Goal: Browse casually

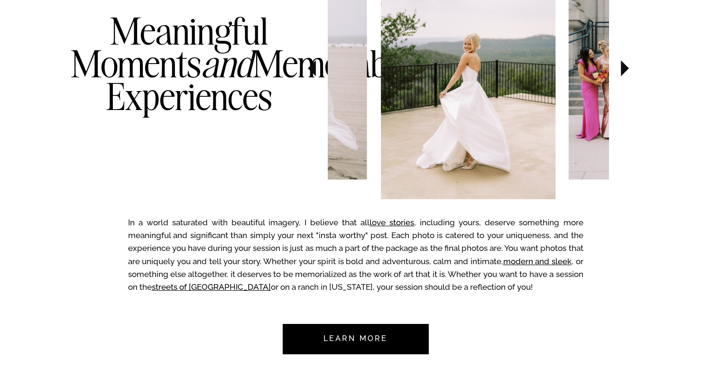
scroll to position [557, 0]
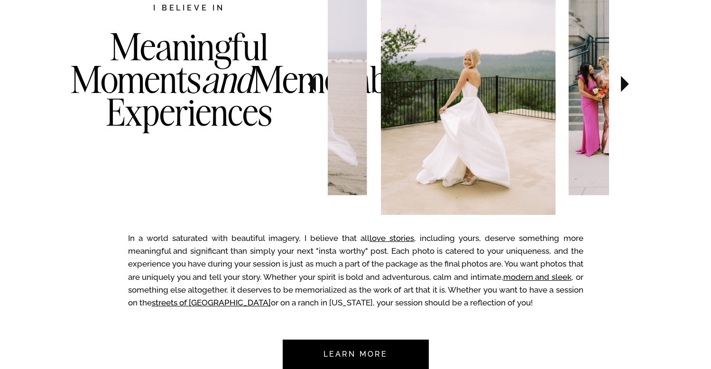
click at [622, 86] on icon at bounding box center [625, 84] width 8 height 16
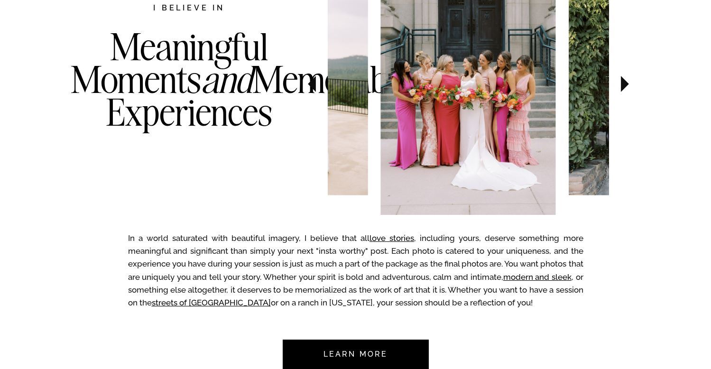
click at [622, 86] on icon at bounding box center [625, 84] width 8 height 16
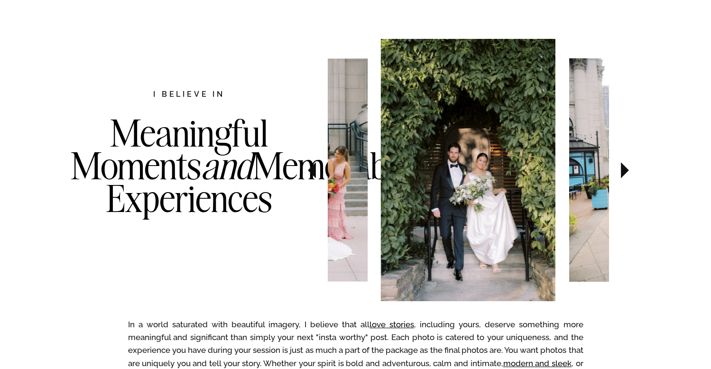
scroll to position [468, 0]
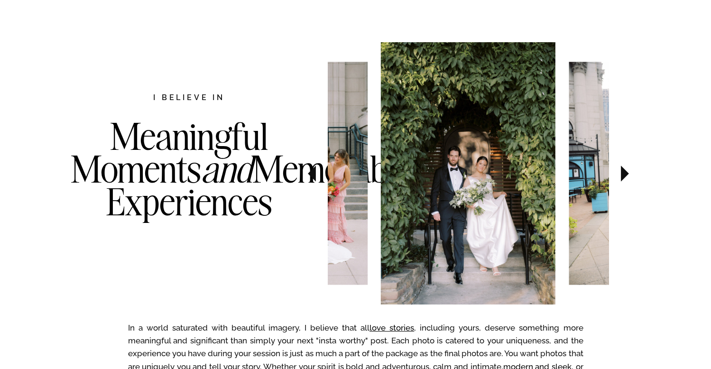
click at [622, 174] on icon at bounding box center [625, 174] width 8 height 16
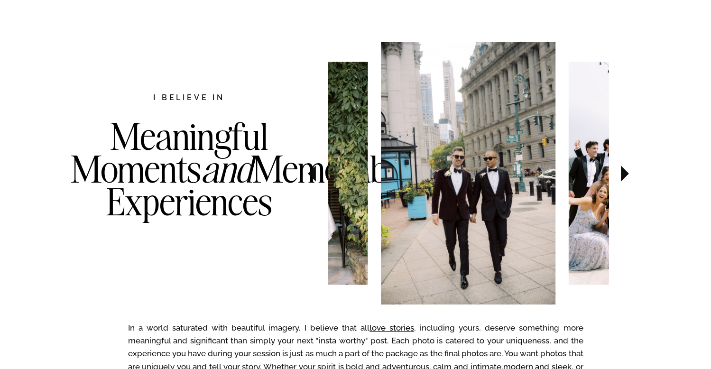
click at [624, 173] on icon at bounding box center [625, 174] width 8 height 16
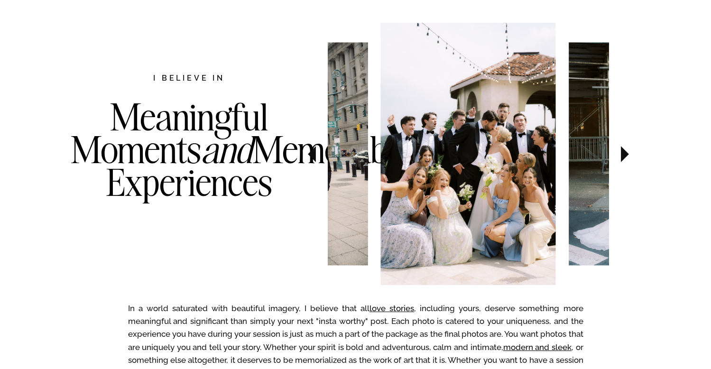
scroll to position [486, 0]
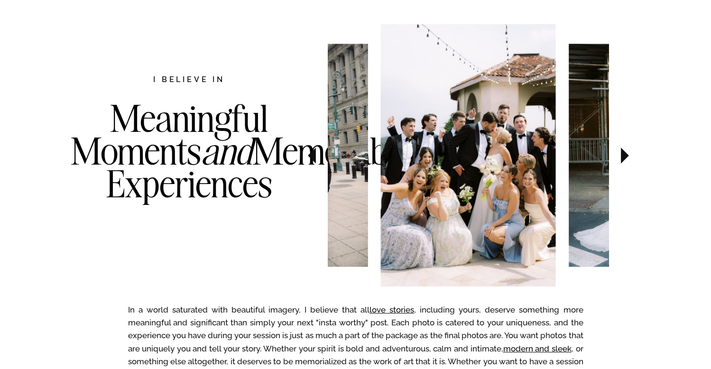
click at [624, 156] on icon at bounding box center [625, 155] width 8 height 16
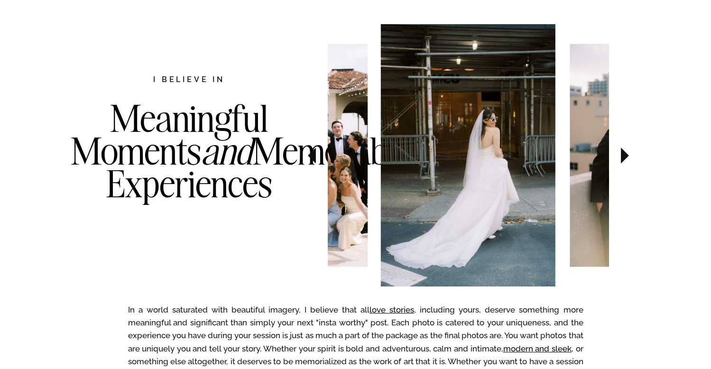
click at [624, 157] on icon at bounding box center [625, 155] width 8 height 16
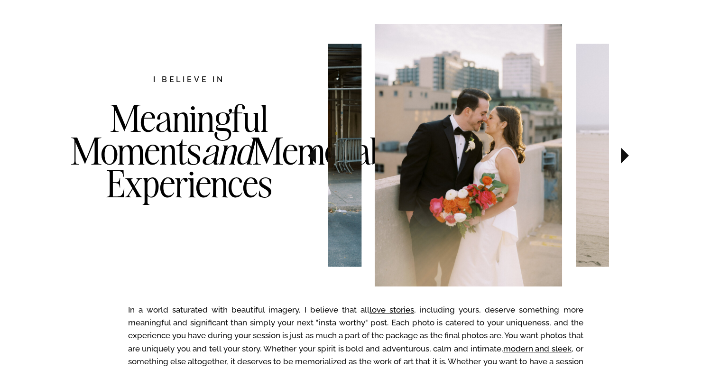
click at [624, 157] on icon at bounding box center [625, 155] width 8 height 16
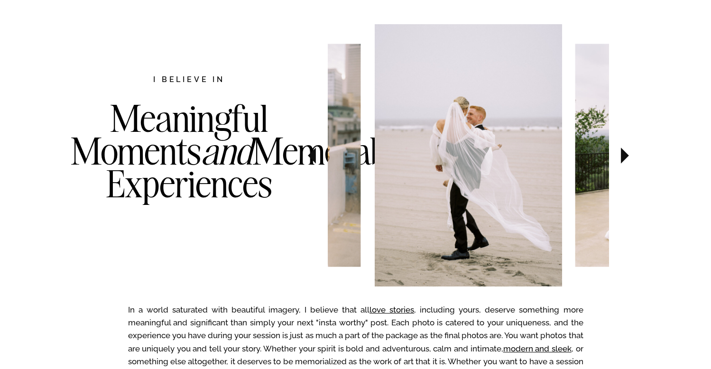
click at [623, 156] on icon at bounding box center [625, 155] width 8 height 16
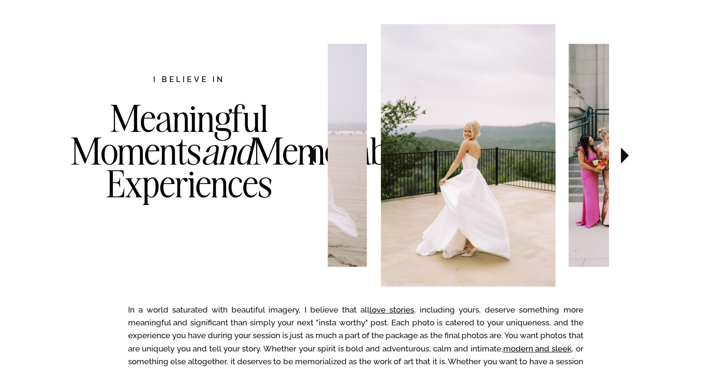
click at [623, 155] on icon at bounding box center [625, 155] width 8 height 16
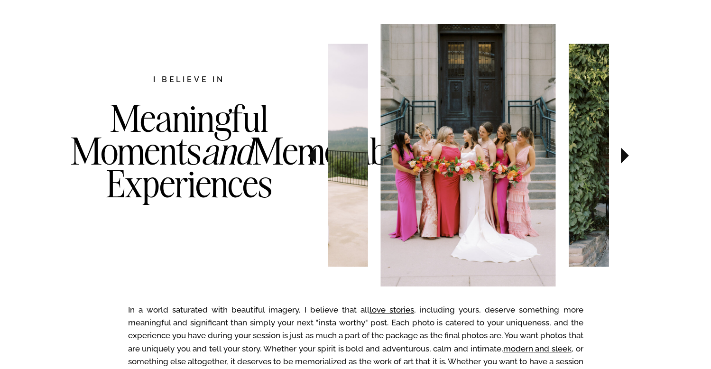
click at [623, 156] on icon at bounding box center [625, 155] width 8 height 16
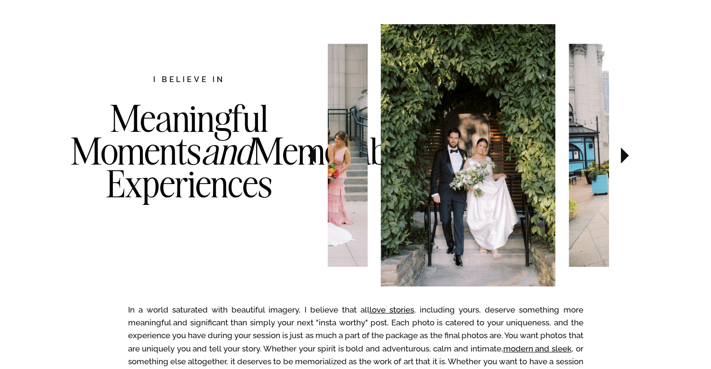
click at [623, 156] on icon at bounding box center [625, 155] width 8 height 16
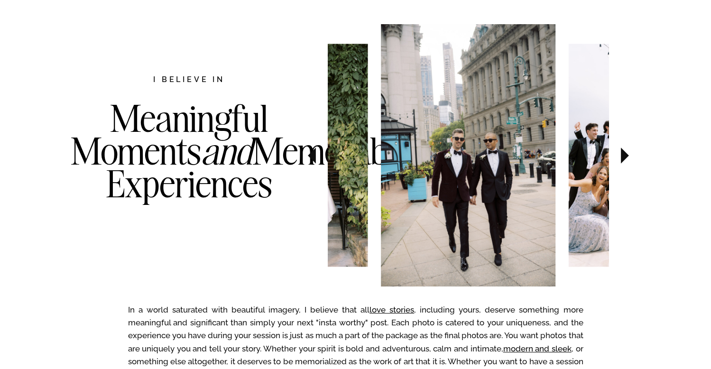
click at [623, 156] on icon at bounding box center [625, 155] width 8 height 16
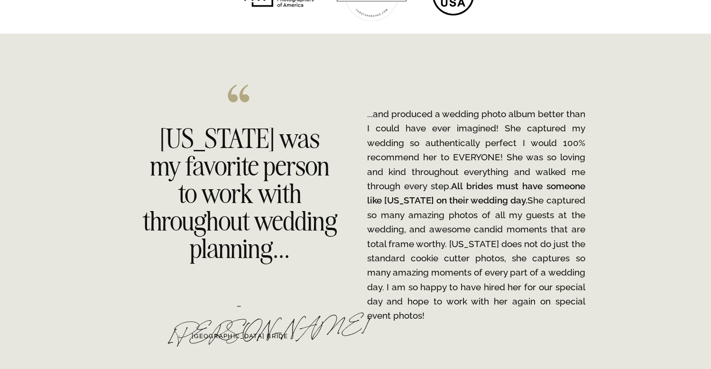
scroll to position [1425, 0]
